Goal: Task Accomplishment & Management: Manage account settings

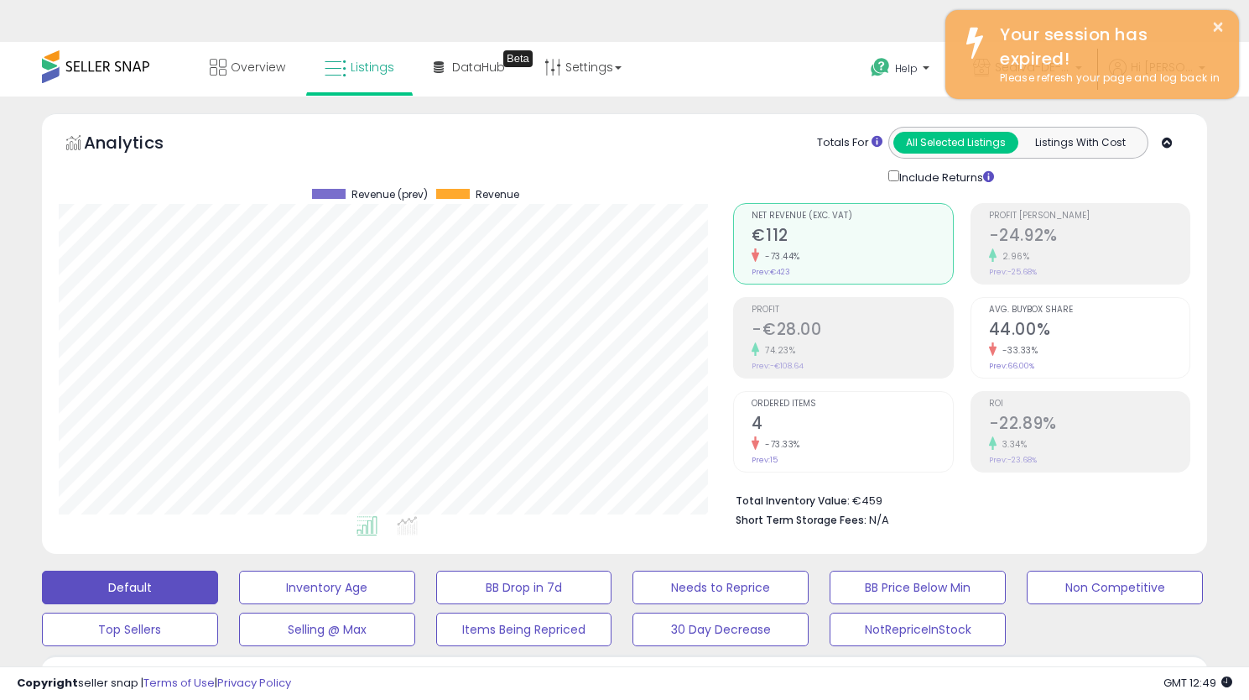
select select "**********"
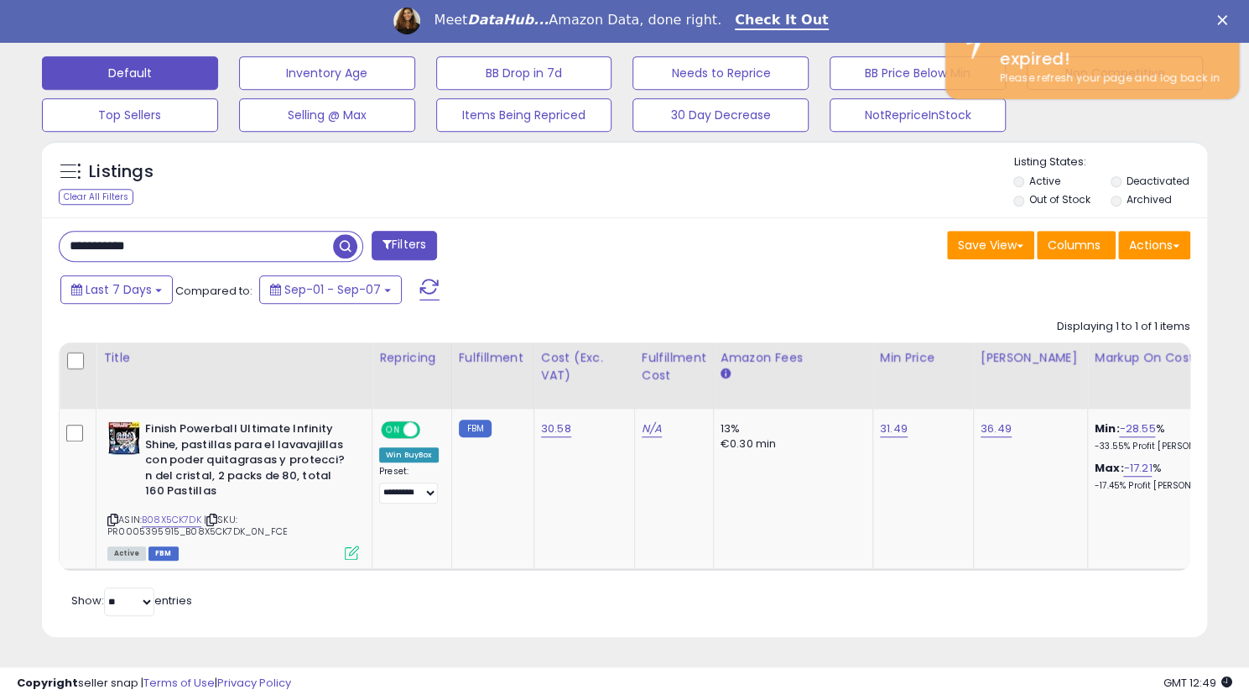
scroll to position [344, 674]
